Goal: Task Accomplishment & Management: Use online tool/utility

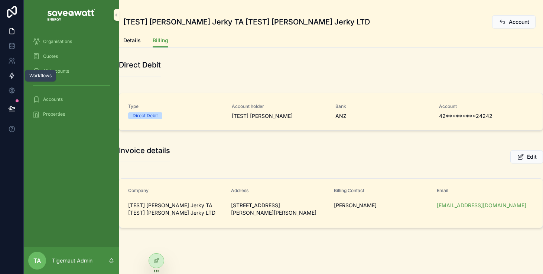
click at [13, 76] on icon at bounding box center [11, 75] width 7 height 7
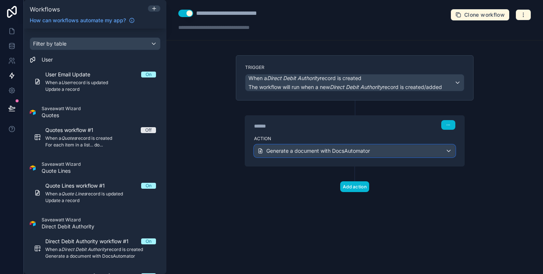
click at [339, 152] on span "Generate a document with DocsAutomator" at bounding box center [318, 150] width 104 height 7
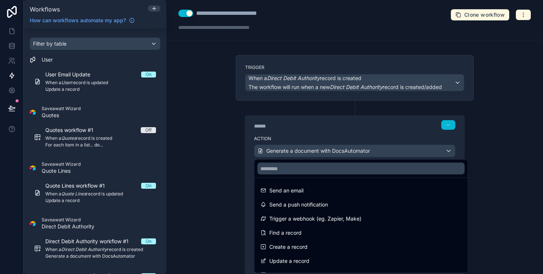
click at [361, 129] on div at bounding box center [271, 137] width 543 height 274
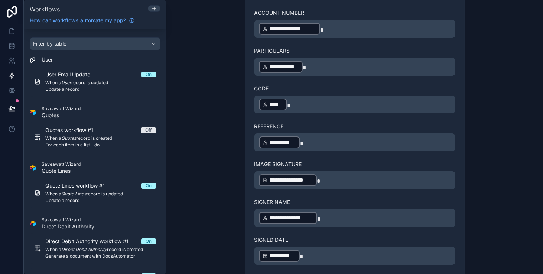
scroll to position [355, 0]
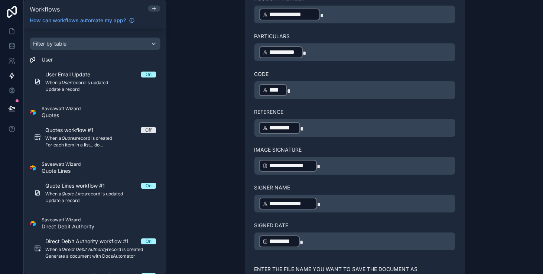
click at [345, 173] on div "**********" at bounding box center [354, 166] width 201 height 19
click at [343, 168] on p "**********" at bounding box center [355, 165] width 192 height 13
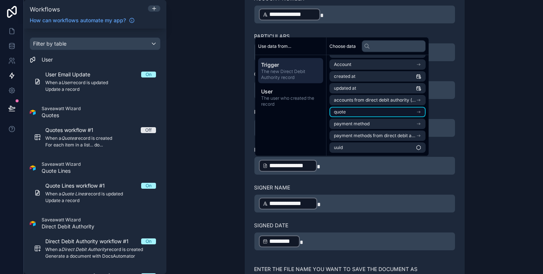
scroll to position [0, 0]
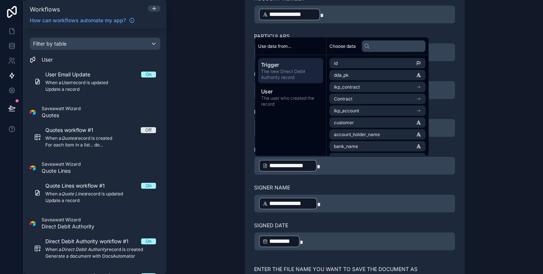
click at [498, 161] on div "**********" at bounding box center [354, 137] width 377 height 274
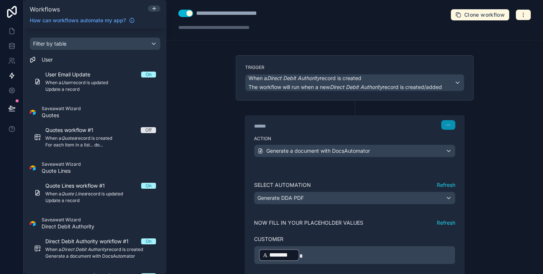
click at [451, 126] on button "button" at bounding box center [448, 125] width 14 height 10
click at [517, 113] on div "**********" at bounding box center [354, 137] width 377 height 274
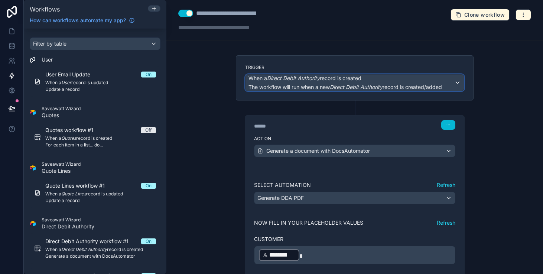
click at [460, 81] on div "When a Direct Debit Authority record is created The workflow will run when a ne…" at bounding box center [354, 83] width 218 height 16
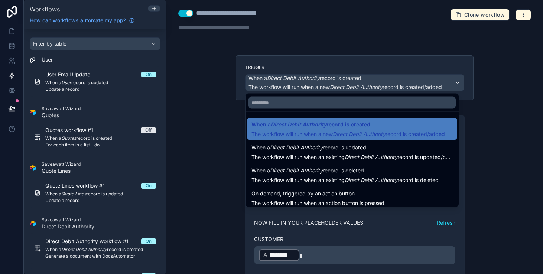
click at [494, 83] on div at bounding box center [271, 137] width 543 height 274
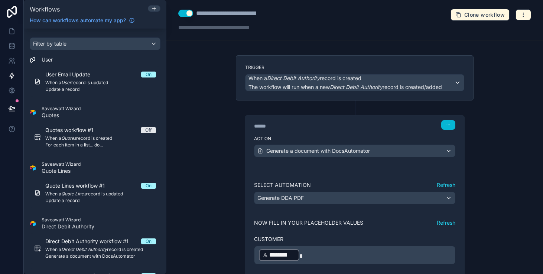
click at [526, 9] on button "button" at bounding box center [523, 14] width 16 height 11
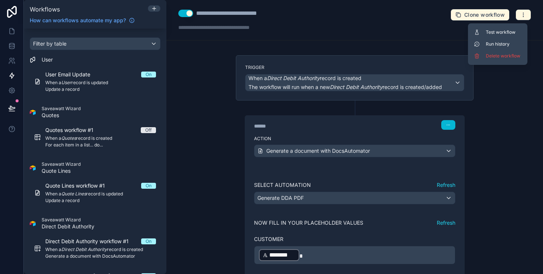
click at [427, 43] on div "**********" at bounding box center [354, 137] width 377 height 274
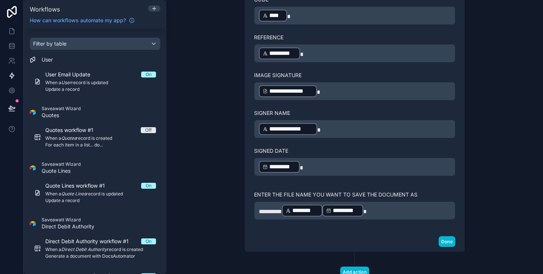
scroll to position [456, 0]
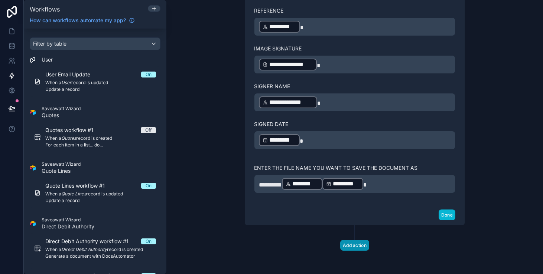
click at [366, 248] on button "Add action" at bounding box center [354, 245] width 29 height 11
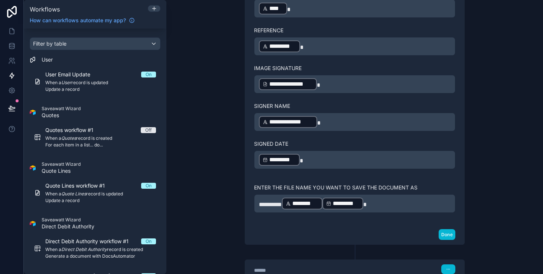
scroll to position [522, 0]
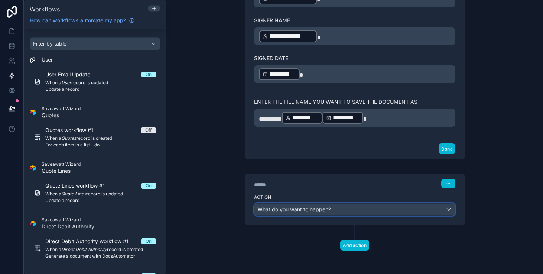
click at [380, 210] on div "What do you want to happen?" at bounding box center [354, 210] width 201 height 12
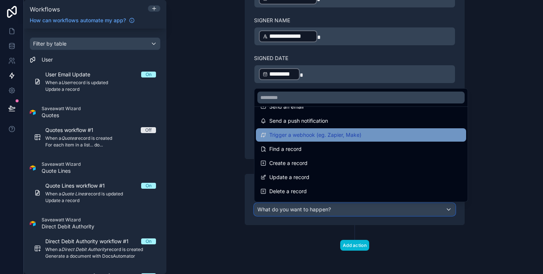
scroll to position [26, 0]
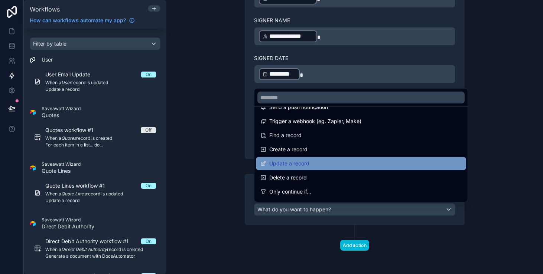
click at [349, 166] on div "Update a record" at bounding box center [360, 163] width 201 height 9
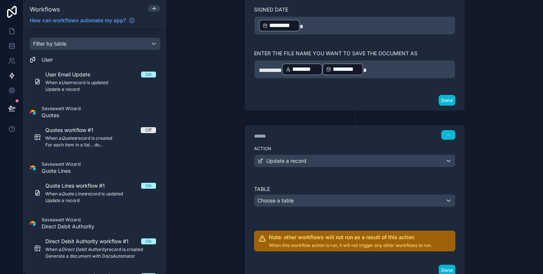
scroll to position [574, 0]
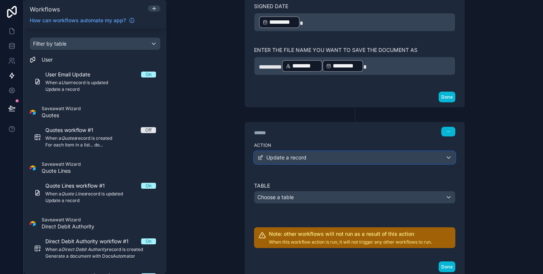
click at [349, 152] on div "Update a record" at bounding box center [354, 158] width 201 height 12
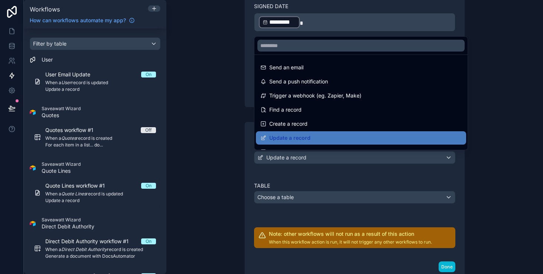
click at [349, 152] on div at bounding box center [271, 137] width 543 height 274
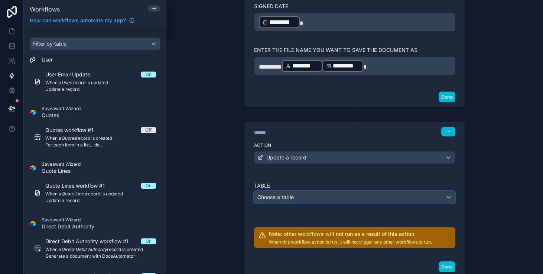
click at [350, 196] on div "Choose a table" at bounding box center [354, 198] width 201 height 12
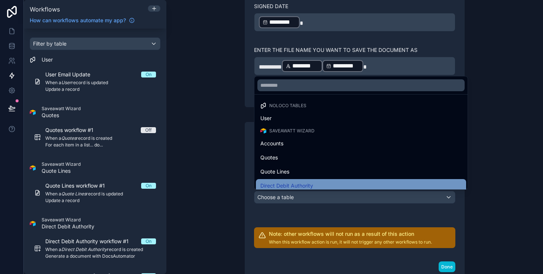
click at [348, 182] on div "Direct Debit Authority" at bounding box center [360, 186] width 201 height 9
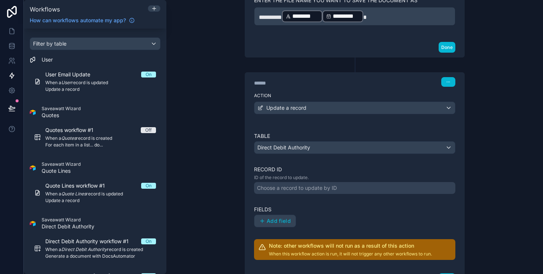
scroll to position [631, 0]
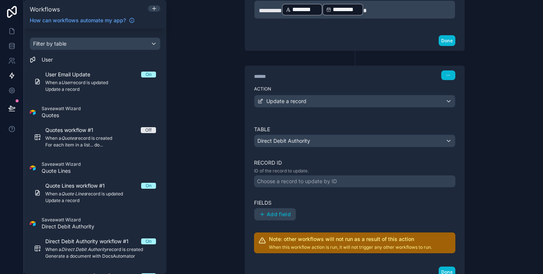
click at [348, 187] on div "Table Direct Debit Authority Record ID ID of the record to update. Choose a rec…" at bounding box center [354, 190] width 201 height 128
click at [347, 180] on div "Choose a record to update by ID" at bounding box center [354, 182] width 201 height 12
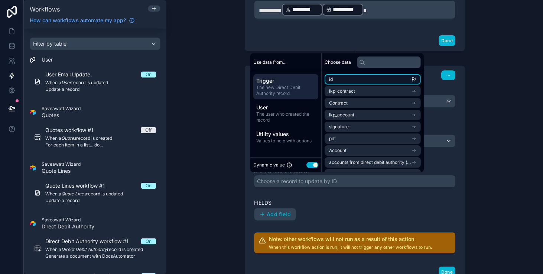
click at [342, 79] on li "id" at bounding box center [373, 79] width 96 height 10
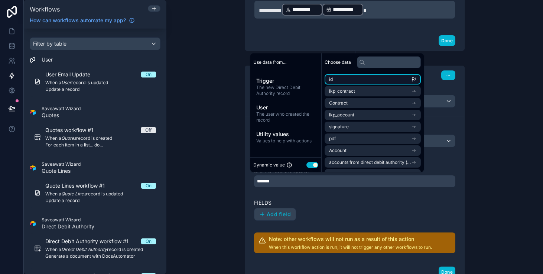
click at [344, 83] on li "id" at bounding box center [373, 79] width 96 height 10
click at [391, 75] on li "id" at bounding box center [373, 79] width 96 height 10
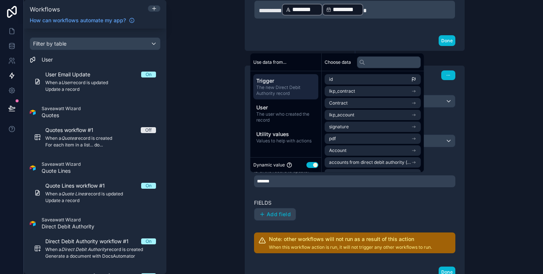
click at [295, 88] on span "The new Direct Debit Authority record" at bounding box center [285, 91] width 59 height 12
click at [318, 192] on div "Table Direct Debit Authority Record ID ID of the record to update. ******* Fiel…" at bounding box center [354, 190] width 201 height 128
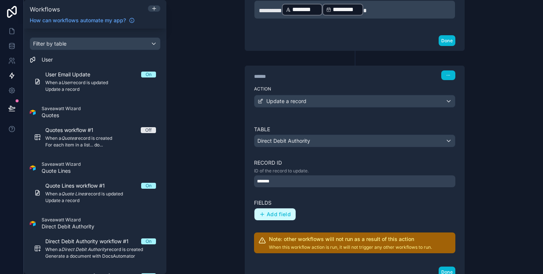
click at [288, 210] on button "Add field" at bounding box center [274, 215] width 41 height 12
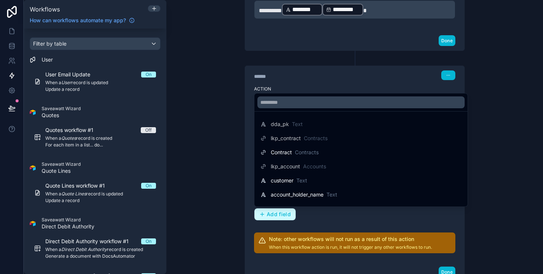
scroll to position [20, 0]
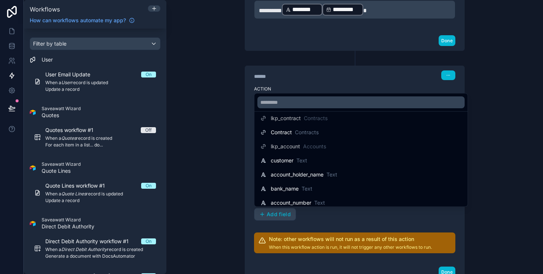
click at [227, 176] on div at bounding box center [271, 137] width 543 height 274
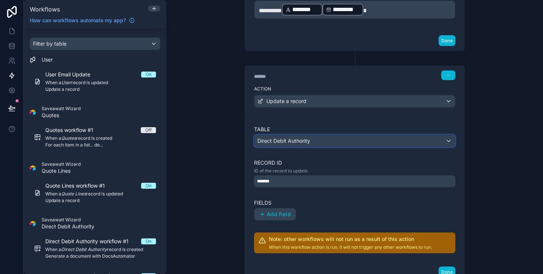
click at [298, 142] on span "Direct Debit Authority" at bounding box center [283, 140] width 53 height 7
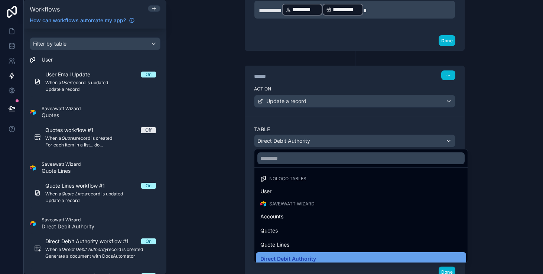
click at [296, 261] on span "Direct Debit Authority" at bounding box center [288, 259] width 56 height 9
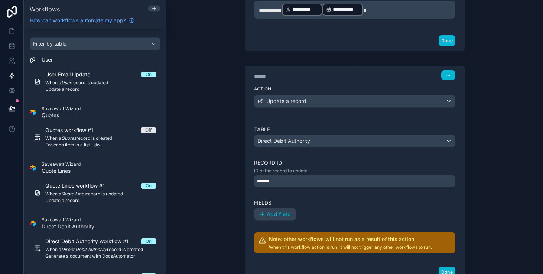
click at [296, 185] on div "*******" at bounding box center [354, 182] width 201 height 12
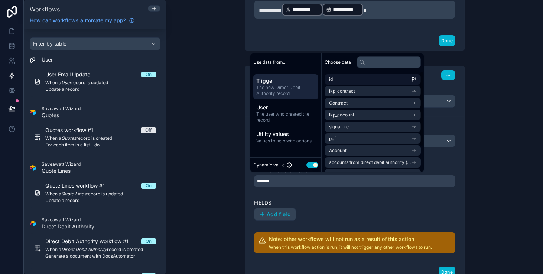
click at [346, 79] on li "id" at bounding box center [373, 79] width 96 height 10
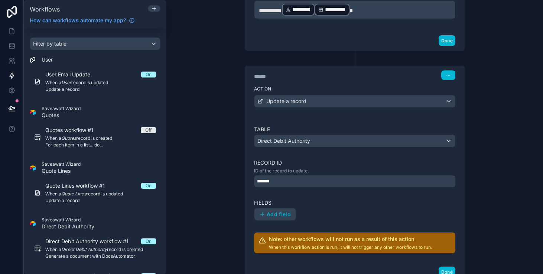
click at [359, 192] on div "Table Direct Debit Authority Record ID ID of the record to update. ******* Fiel…" at bounding box center [354, 190] width 201 height 128
click at [278, 218] on button "Add field" at bounding box center [274, 215] width 41 height 12
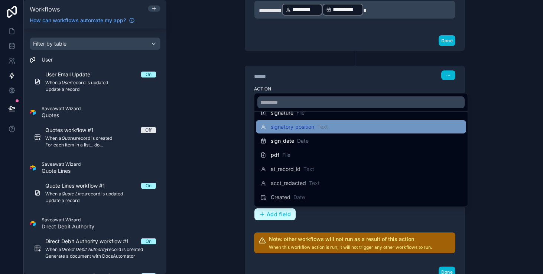
scroll to position [190, 0]
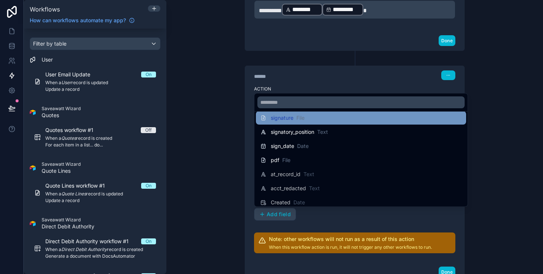
click at [300, 120] on span "File" at bounding box center [300, 117] width 8 height 7
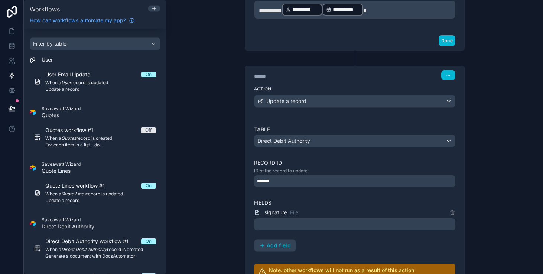
click at [321, 226] on div at bounding box center [354, 225] width 201 height 12
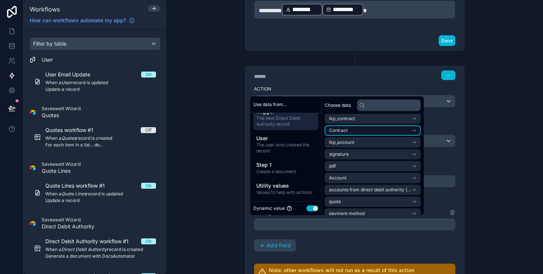
scroll to position [18, 0]
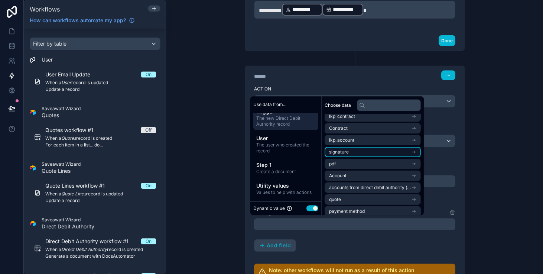
click at [358, 149] on li "signature" at bounding box center [373, 152] width 96 height 10
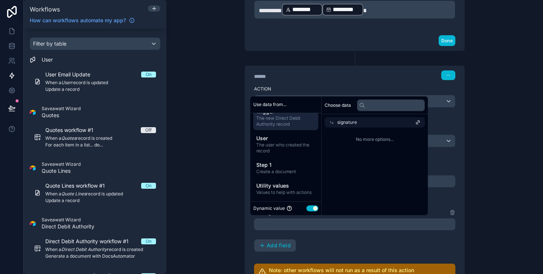
scroll to position [0, 0]
click at [334, 124] on icon at bounding box center [331, 122] width 5 height 5
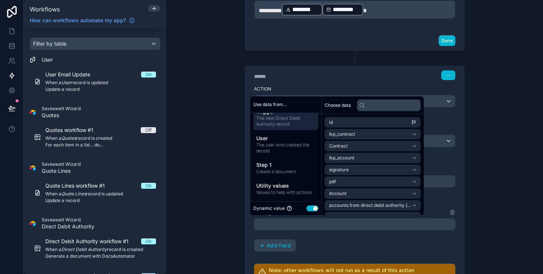
click at [201, 178] on div "**********" at bounding box center [354, 137] width 377 height 274
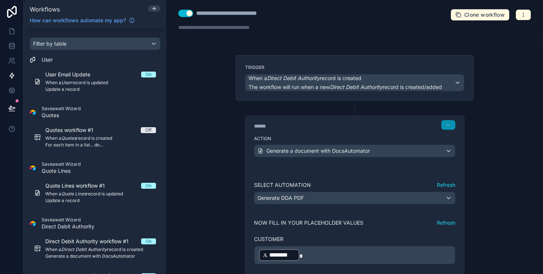
click at [448, 127] on icon "button" at bounding box center [448, 125] width 4 height 4
click at [454, 159] on button "Delete" at bounding box center [465, 154] width 51 height 12
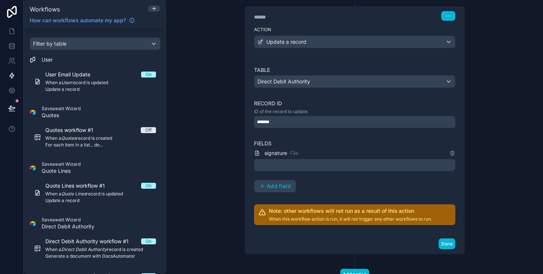
scroll to position [138, 0]
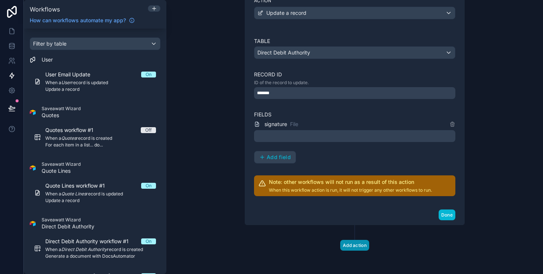
click at [362, 246] on button "Add action" at bounding box center [354, 245] width 29 height 11
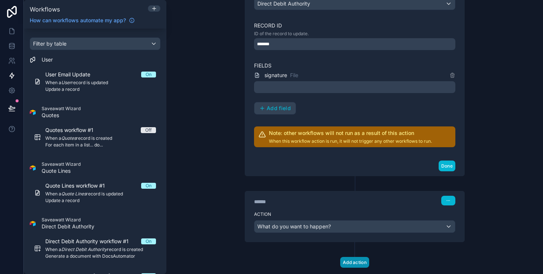
scroll to position [204, 0]
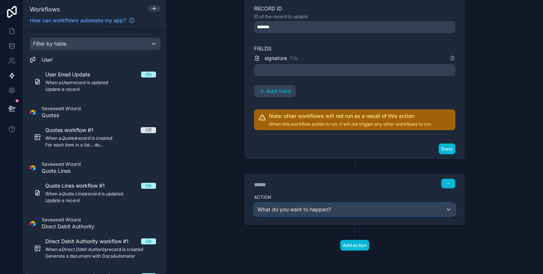
click at [358, 214] on div "What do you want to happen?" at bounding box center [354, 210] width 201 height 12
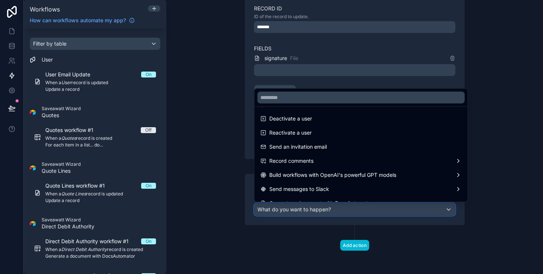
scroll to position [137, 0]
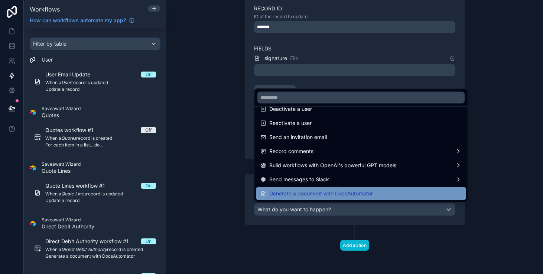
click at [347, 191] on span "Generate a document with DocsAutomator" at bounding box center [321, 193] width 104 height 9
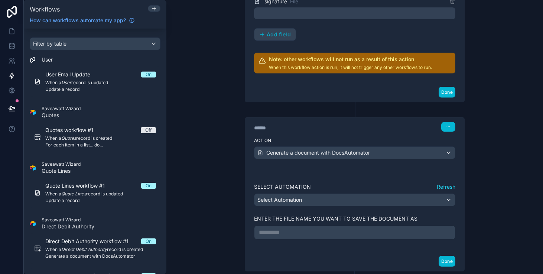
scroll to position [271, 0]
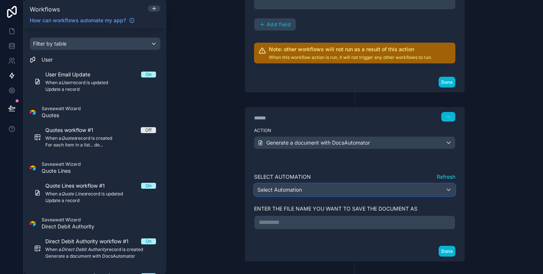
click at [348, 193] on div "Select Automation" at bounding box center [354, 190] width 201 height 12
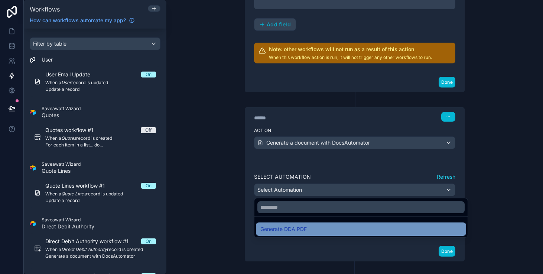
click at [349, 224] on div "Generate DDA PDF" at bounding box center [361, 229] width 210 height 13
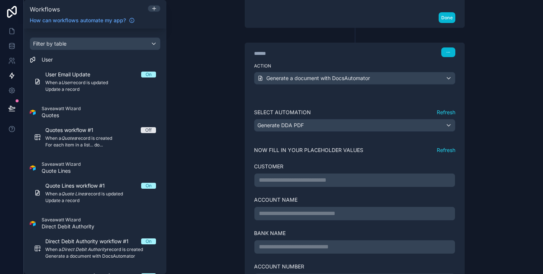
scroll to position [348, 0]
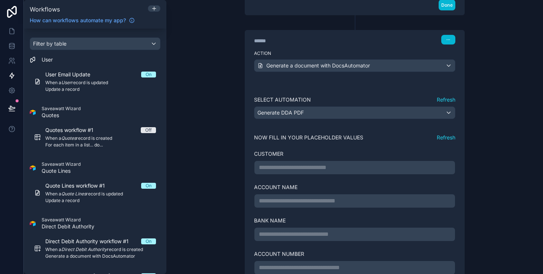
click at [344, 166] on p "**********" at bounding box center [355, 167] width 192 height 9
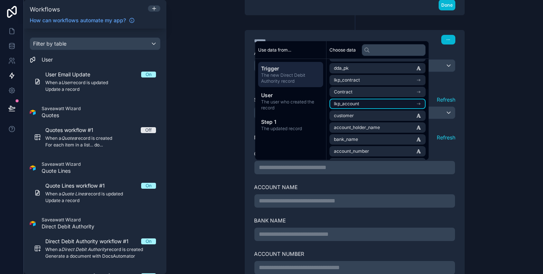
scroll to position [12, 0]
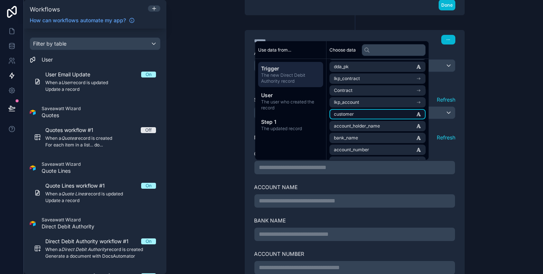
click at [360, 118] on li "customer" at bounding box center [377, 114] width 96 height 10
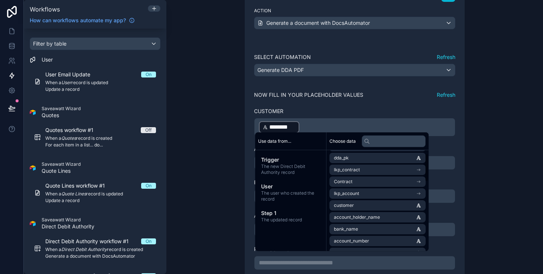
scroll to position [400, 0]
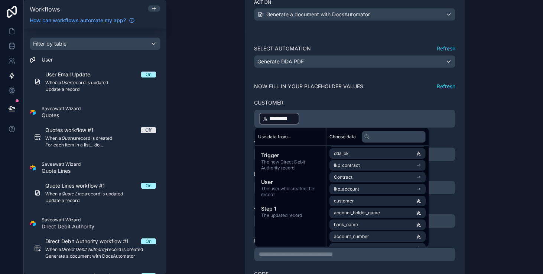
click at [243, 133] on div "**********" at bounding box center [355, 232] width 238 height 536
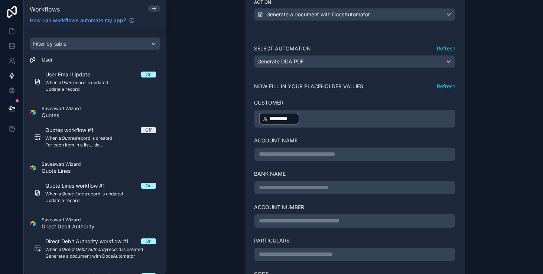
click at [280, 148] on div "**********" at bounding box center [354, 154] width 201 height 14
click at [280, 155] on p "**********" at bounding box center [355, 154] width 192 height 9
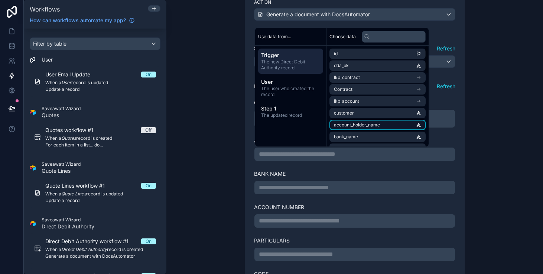
click at [370, 125] on span "account_holder_name" at bounding box center [357, 125] width 46 height 6
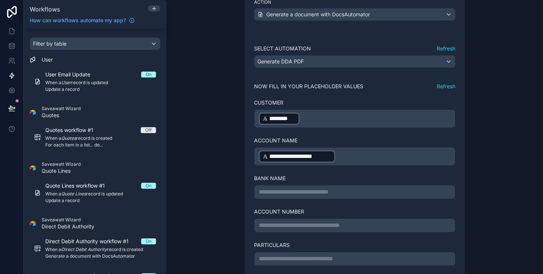
click at [371, 192] on p "**********" at bounding box center [355, 192] width 192 height 9
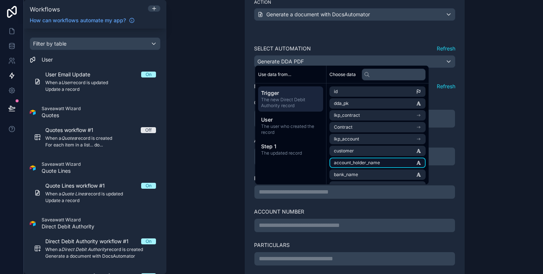
scroll to position [11, 0]
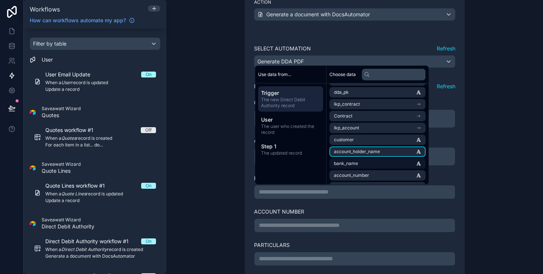
click at [370, 164] on li "bank_name" at bounding box center [377, 164] width 96 height 10
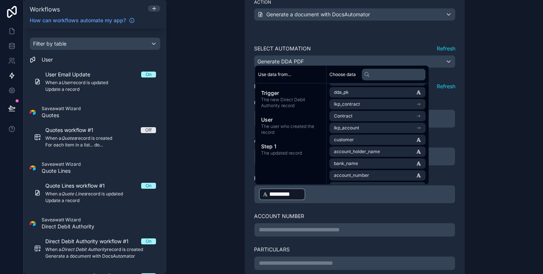
click at [453, 211] on div "**********" at bounding box center [354, 222] width 201 height 30
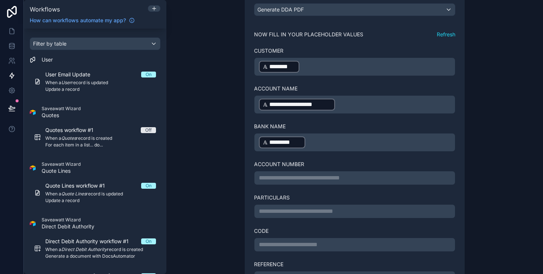
scroll to position [488, 0]
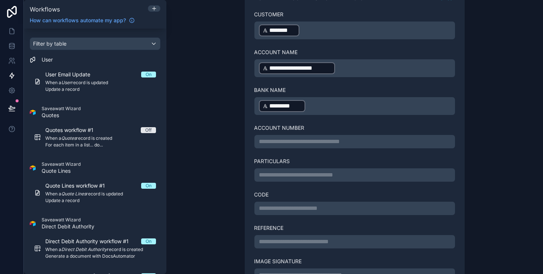
click at [387, 142] on p "**********" at bounding box center [355, 141] width 192 height 9
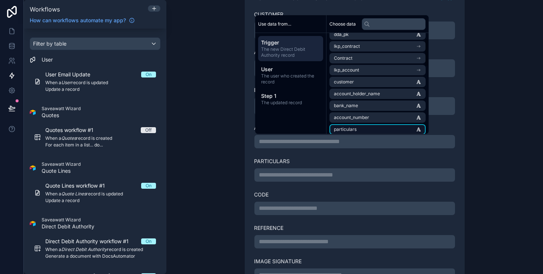
scroll to position [20, 0]
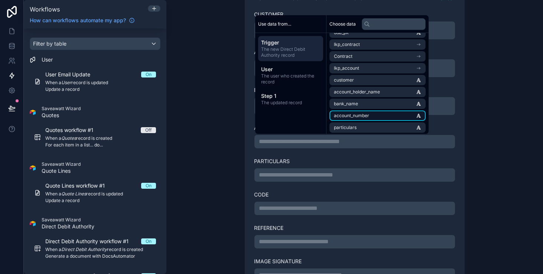
click at [381, 114] on li "account_number" at bounding box center [377, 116] width 96 height 10
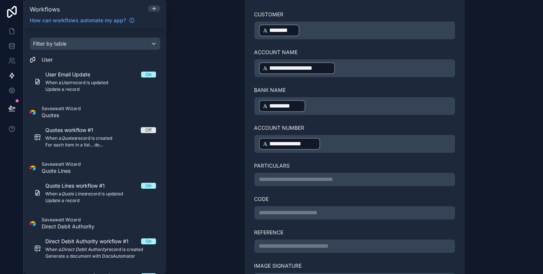
click at [370, 177] on p "**********" at bounding box center [355, 179] width 192 height 9
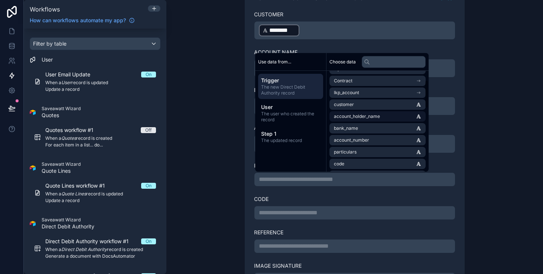
scroll to position [35, 0]
click at [382, 150] on li "particulars" at bounding box center [377, 151] width 96 height 10
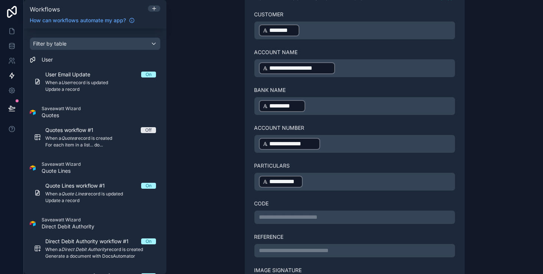
click at [375, 213] on p "**********" at bounding box center [355, 217] width 192 height 9
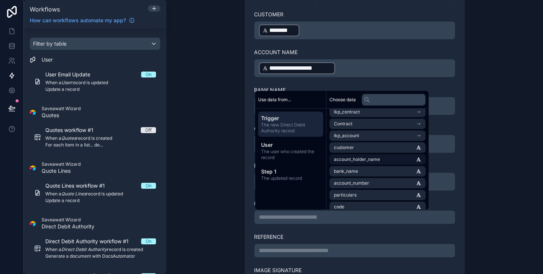
scroll to position [52, 0]
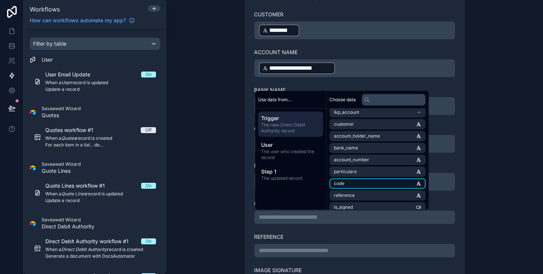
click at [376, 187] on li "code" at bounding box center [377, 184] width 96 height 10
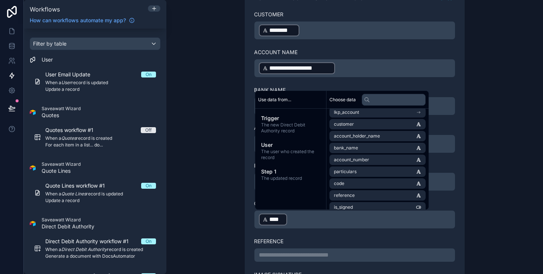
click at [380, 257] on p "**********" at bounding box center [355, 255] width 192 height 9
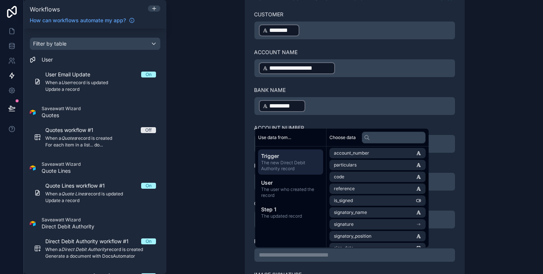
scroll to position [88, 0]
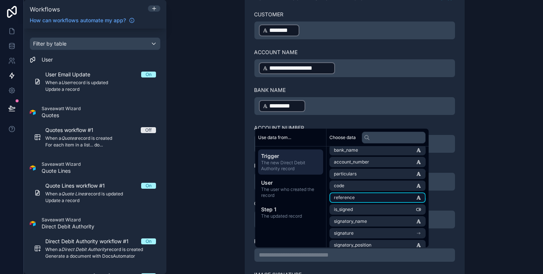
click at [372, 198] on li "reference" at bounding box center [377, 198] width 96 height 10
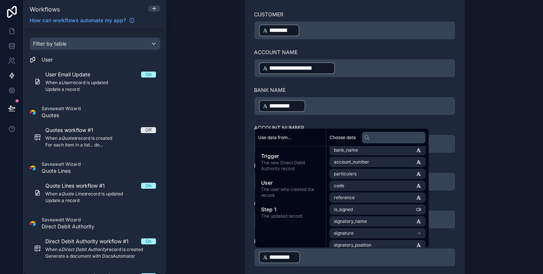
click at [457, 233] on div "**********" at bounding box center [354, 179] width 219 height 477
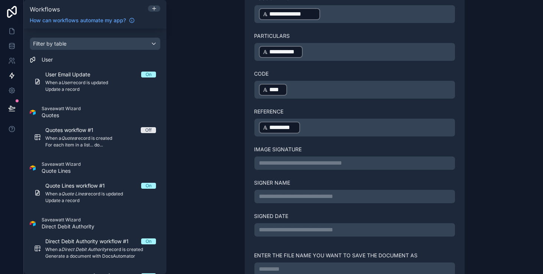
scroll to position [631, 0]
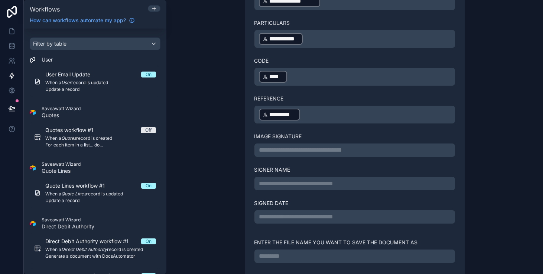
click at [378, 153] on p "**********" at bounding box center [355, 150] width 192 height 9
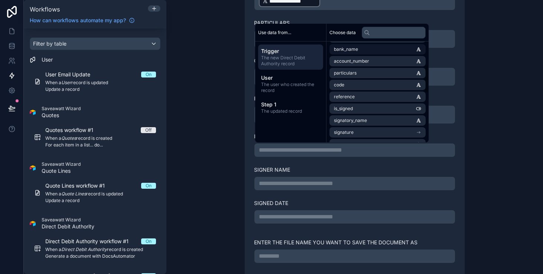
scroll to position [99, 0]
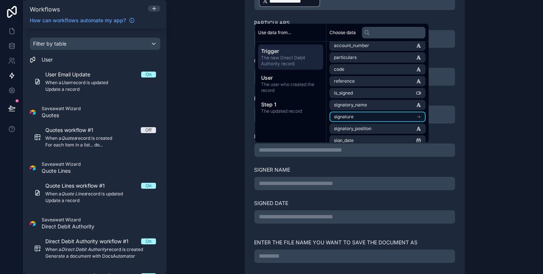
click at [372, 118] on li "signature" at bounding box center [377, 117] width 96 height 10
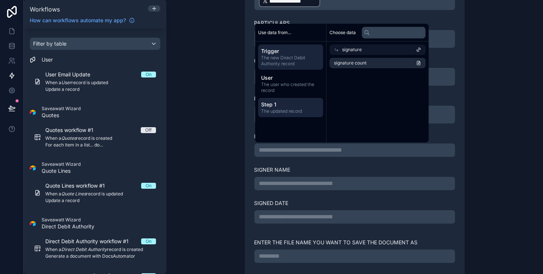
click at [298, 116] on div "Step 1 The updated record" at bounding box center [290, 107] width 65 height 19
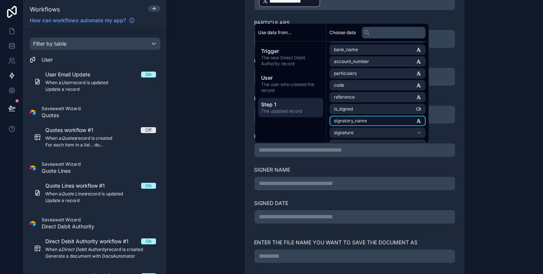
scroll to position [102, 0]
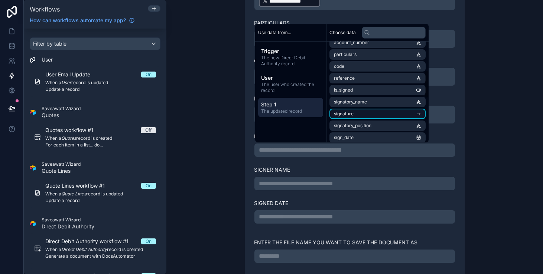
click at [376, 117] on li "signature" at bounding box center [377, 114] width 96 height 10
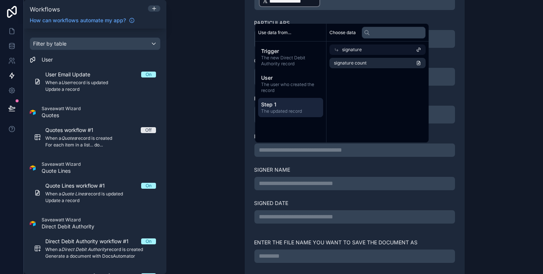
click at [336, 48] on icon at bounding box center [336, 49] width 5 height 5
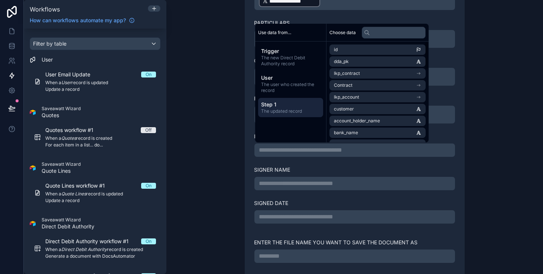
click at [236, 100] on div "**********" at bounding box center [355, 14] width 238 height 563
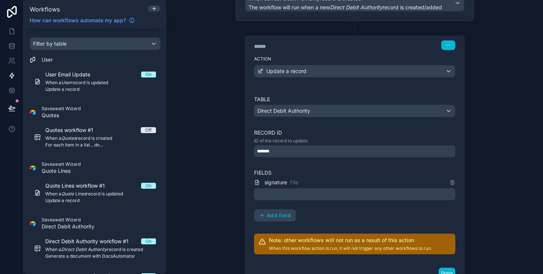
scroll to position [171, 0]
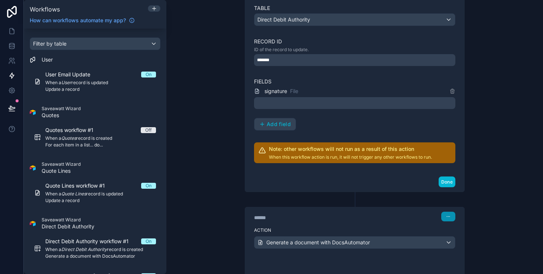
click at [449, 218] on button "button" at bounding box center [448, 217] width 14 height 10
click at [455, 241] on button "Delete" at bounding box center [465, 245] width 51 height 12
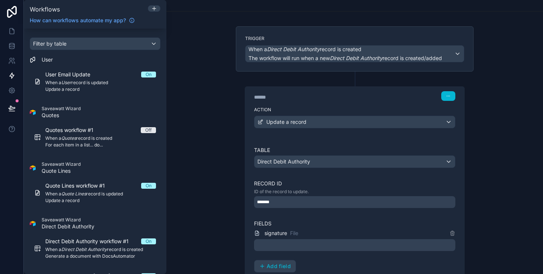
scroll to position [27, 0]
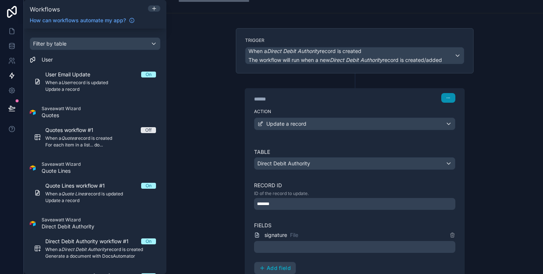
click at [443, 100] on button "button" at bounding box center [448, 98] width 14 height 10
click at [448, 129] on icon at bounding box center [446, 127] width 6 height 6
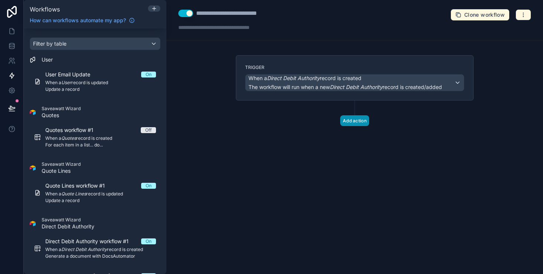
click at [352, 123] on button "Add action" at bounding box center [354, 121] width 29 height 11
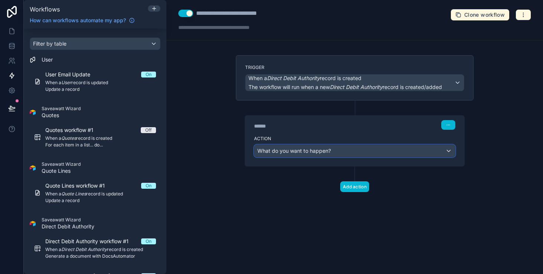
click at [359, 153] on div "What do you want to happen?" at bounding box center [354, 151] width 201 height 12
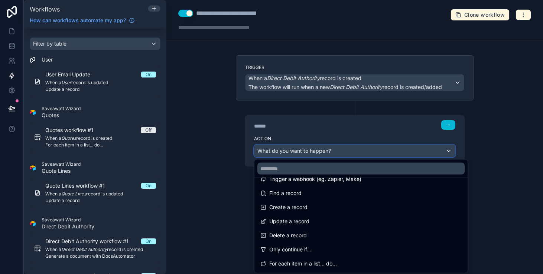
scroll to position [27, 0]
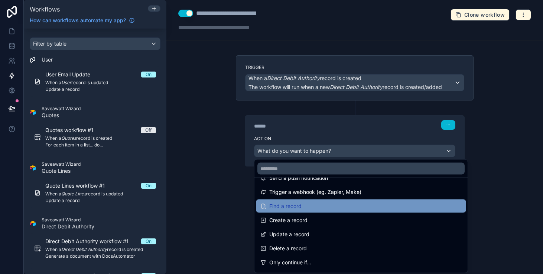
click at [384, 206] on div "Find a record" at bounding box center [360, 206] width 201 height 9
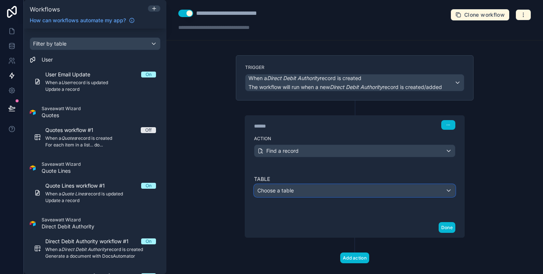
click at [384, 189] on div "Choose a table" at bounding box center [354, 191] width 201 height 12
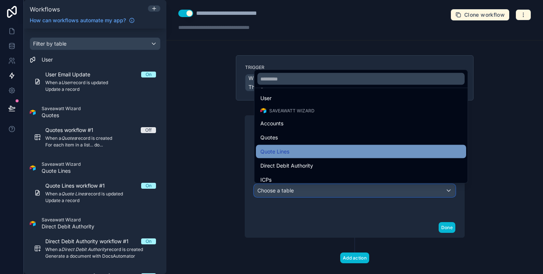
scroll to position [22, 0]
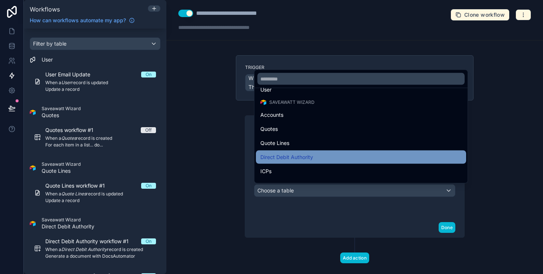
click at [370, 156] on div "Direct Debit Authority" at bounding box center [360, 157] width 201 height 9
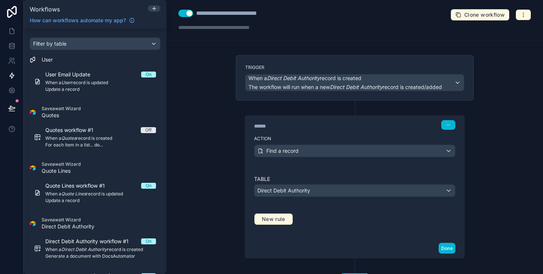
scroll to position [33, 0]
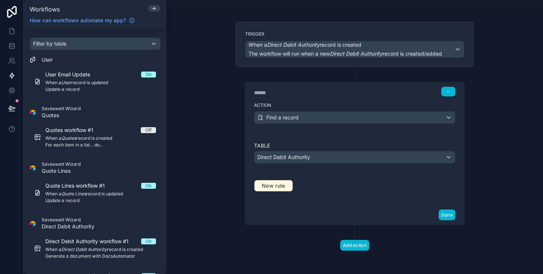
click at [288, 188] on button "New rule" at bounding box center [273, 186] width 39 height 12
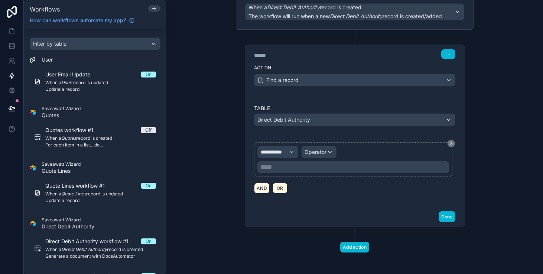
scroll to position [72, 0]
click at [292, 156] on div "**********" at bounding box center [278, 152] width 40 height 12
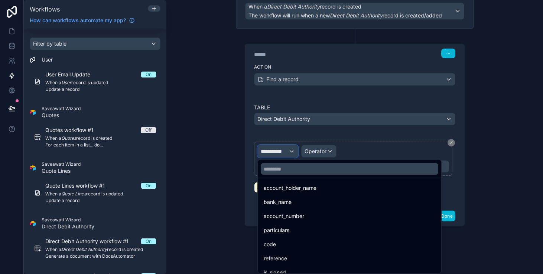
scroll to position [335, 0]
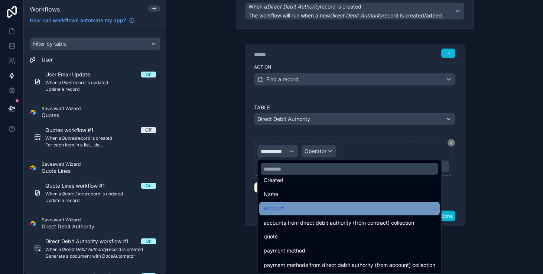
click at [293, 211] on div "Account" at bounding box center [350, 209] width 172 height 9
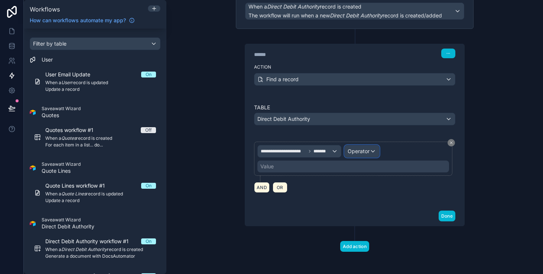
click at [375, 153] on div "Operator" at bounding box center [362, 152] width 35 height 12
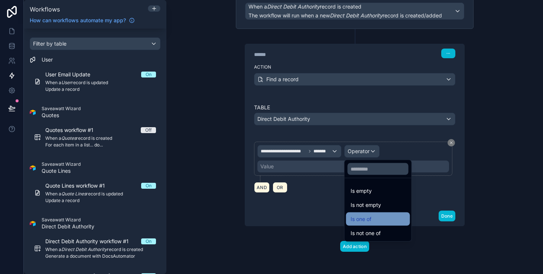
click at [373, 219] on div "Is one of" at bounding box center [378, 219] width 55 height 9
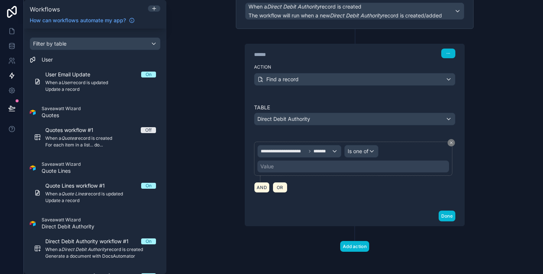
click at [366, 175] on div "**********" at bounding box center [353, 159] width 198 height 34
click at [365, 167] on div "Value" at bounding box center [353, 167] width 192 height 12
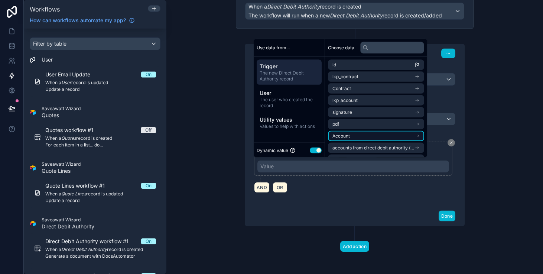
click at [360, 139] on li "Account" at bounding box center [376, 136] width 96 height 10
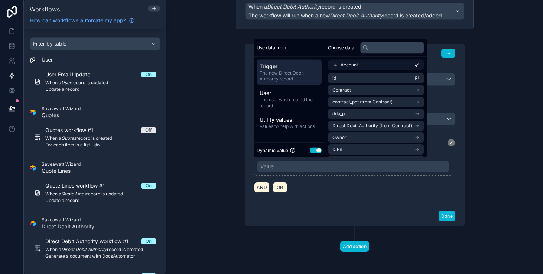
click at [335, 189] on div "AND OR" at bounding box center [354, 187] width 201 height 11
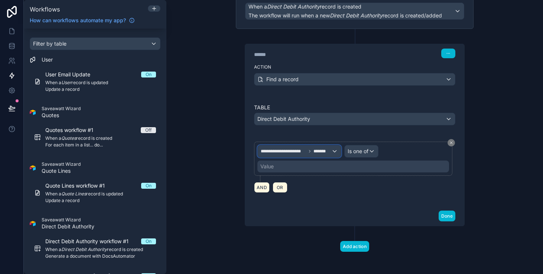
click at [318, 146] on div "**********" at bounding box center [299, 152] width 83 height 12
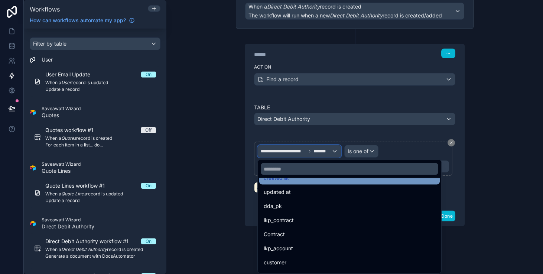
scroll to position [42, 0]
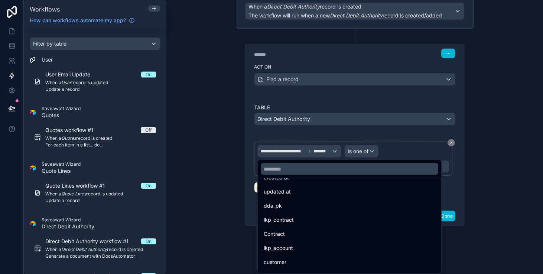
click at [183, 177] on div at bounding box center [271, 137] width 543 height 274
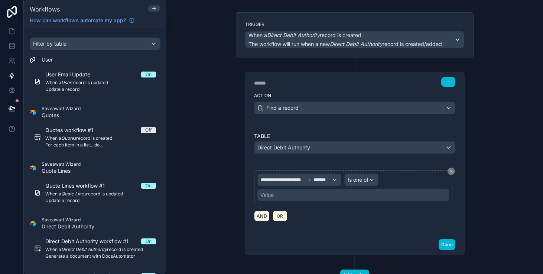
scroll to position [44, 0]
click at [450, 82] on icon "button" at bounding box center [448, 81] width 4 height 4
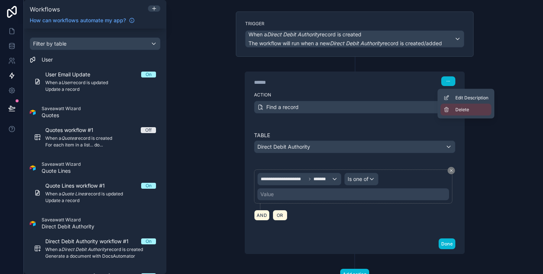
click at [448, 113] on button "Delete" at bounding box center [465, 110] width 51 height 12
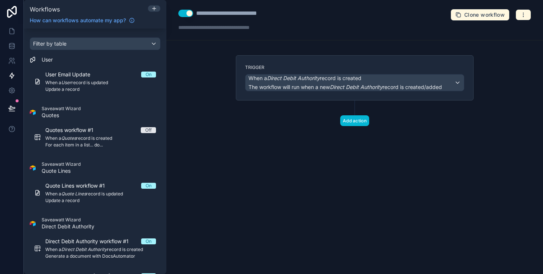
scroll to position [0, 0]
click at [361, 125] on button "Add action" at bounding box center [354, 121] width 29 height 11
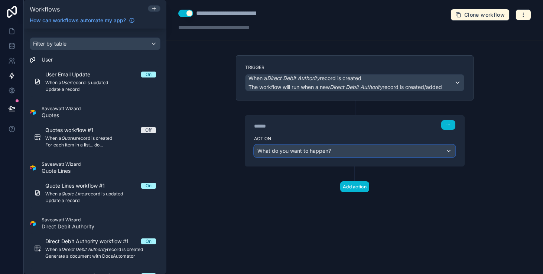
click at [360, 146] on div "What do you want to happen?" at bounding box center [354, 151] width 201 height 12
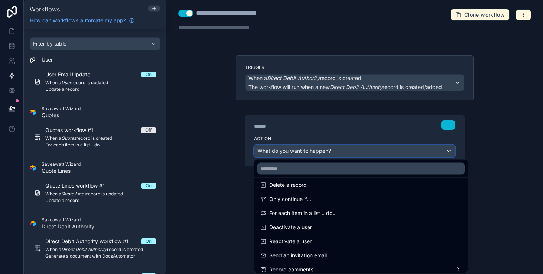
scroll to position [91, 0]
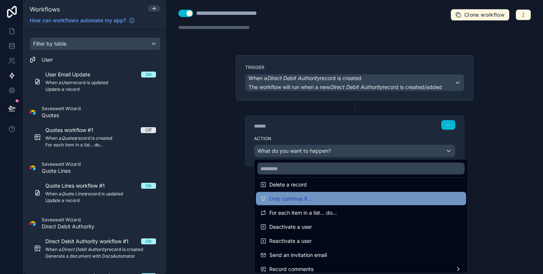
click at [370, 197] on div "Only continue if..." at bounding box center [360, 199] width 201 height 9
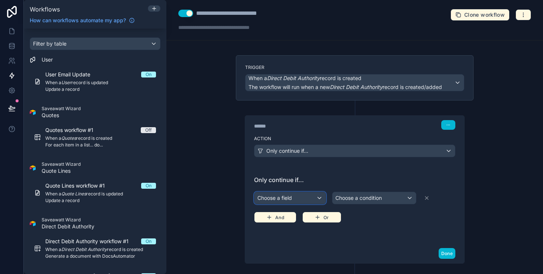
click at [313, 200] on div "Choose a field" at bounding box center [289, 198] width 71 height 12
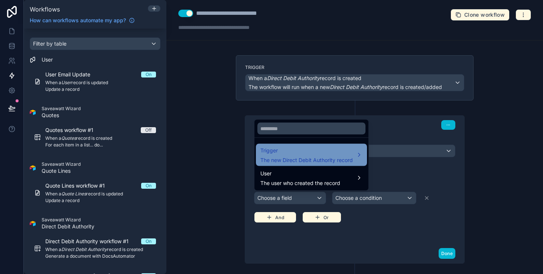
click at [322, 159] on span "The new Direct Debit Authority record" at bounding box center [306, 160] width 92 height 7
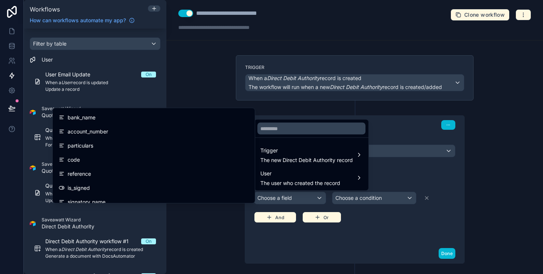
scroll to position [104, 0]
